Goal: Task Accomplishment & Management: Use online tool/utility

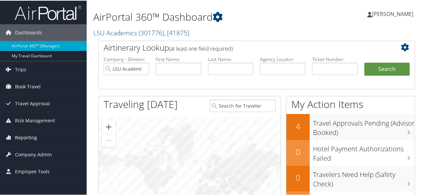
click at [33, 136] on span "Reporting" at bounding box center [26, 137] width 22 height 17
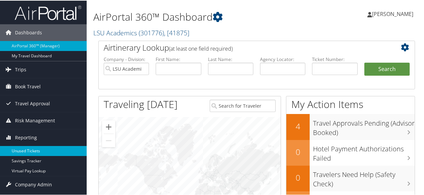
click at [40, 149] on link "Unused Tickets" at bounding box center [43, 150] width 87 height 10
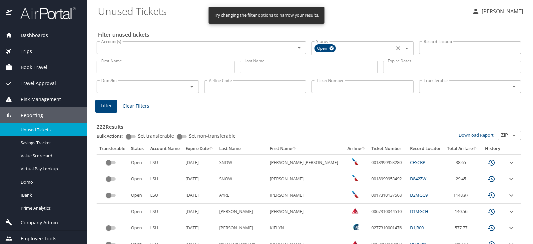
click at [330, 46] on icon at bounding box center [331, 48] width 5 height 7
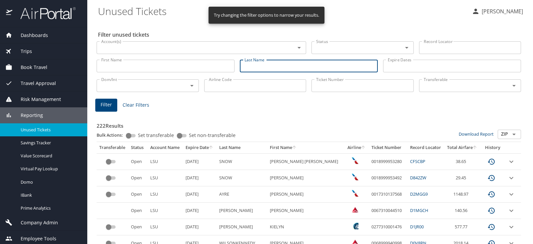
click at [308, 66] on input "Last Name" at bounding box center [309, 66] width 138 height 13
type input "worbington"
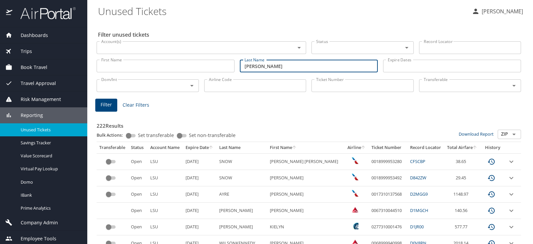
click at [103, 107] on span "Filter" at bounding box center [106, 105] width 11 height 8
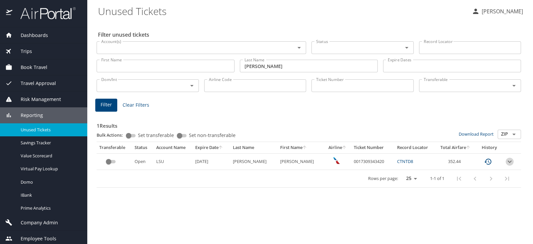
click at [506, 162] on icon "expand row" at bounding box center [510, 162] width 8 height 8
